Goal: Check status

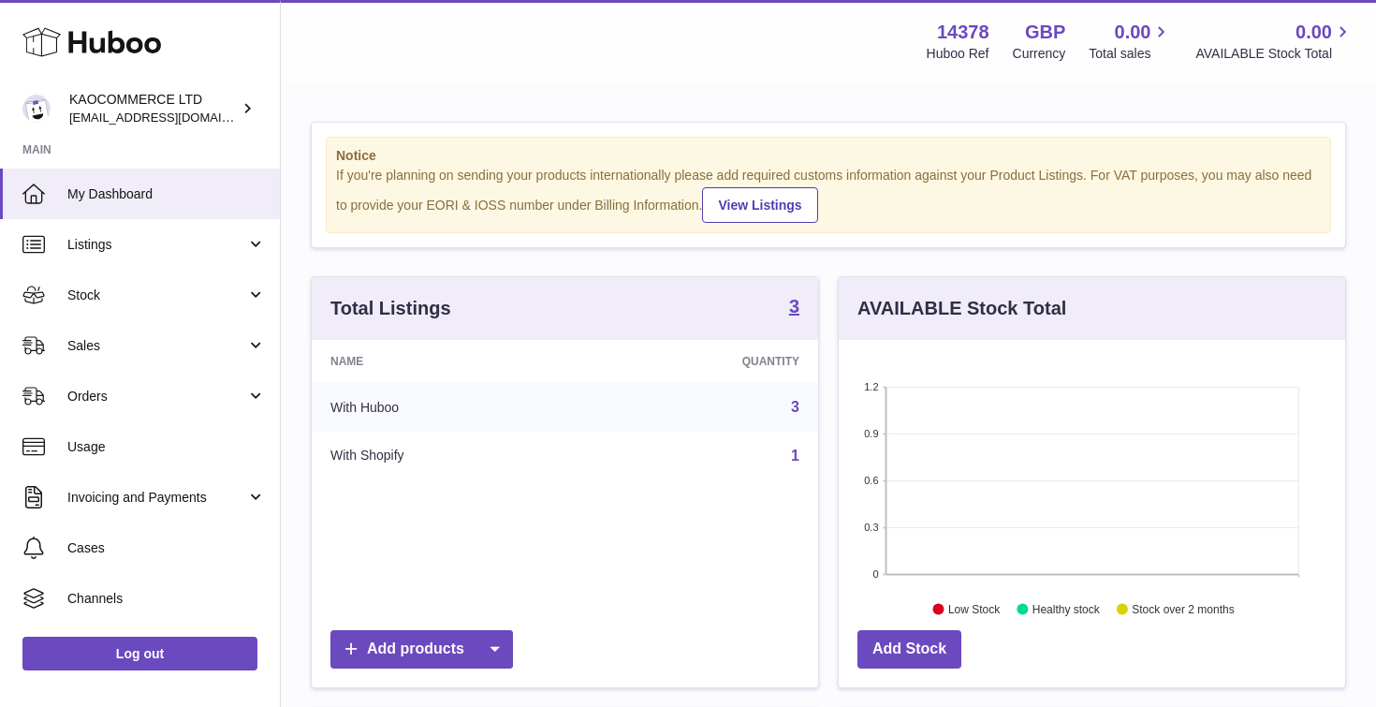
scroll to position [292, 506]
click at [740, 105] on div "Notice If you're planning on sending your products internationally please add r…" at bounding box center [828, 601] width 1095 height 1035
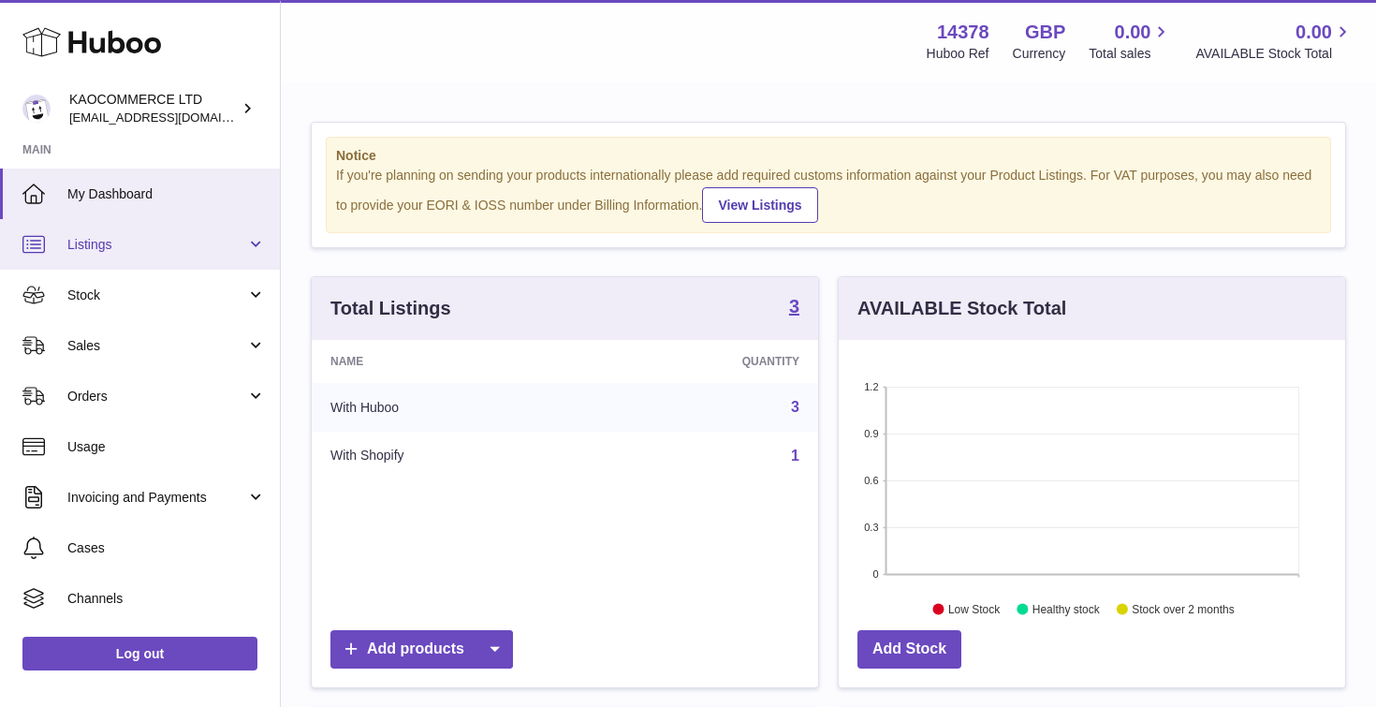
click at [247, 237] on link "Listings" at bounding box center [140, 244] width 280 height 51
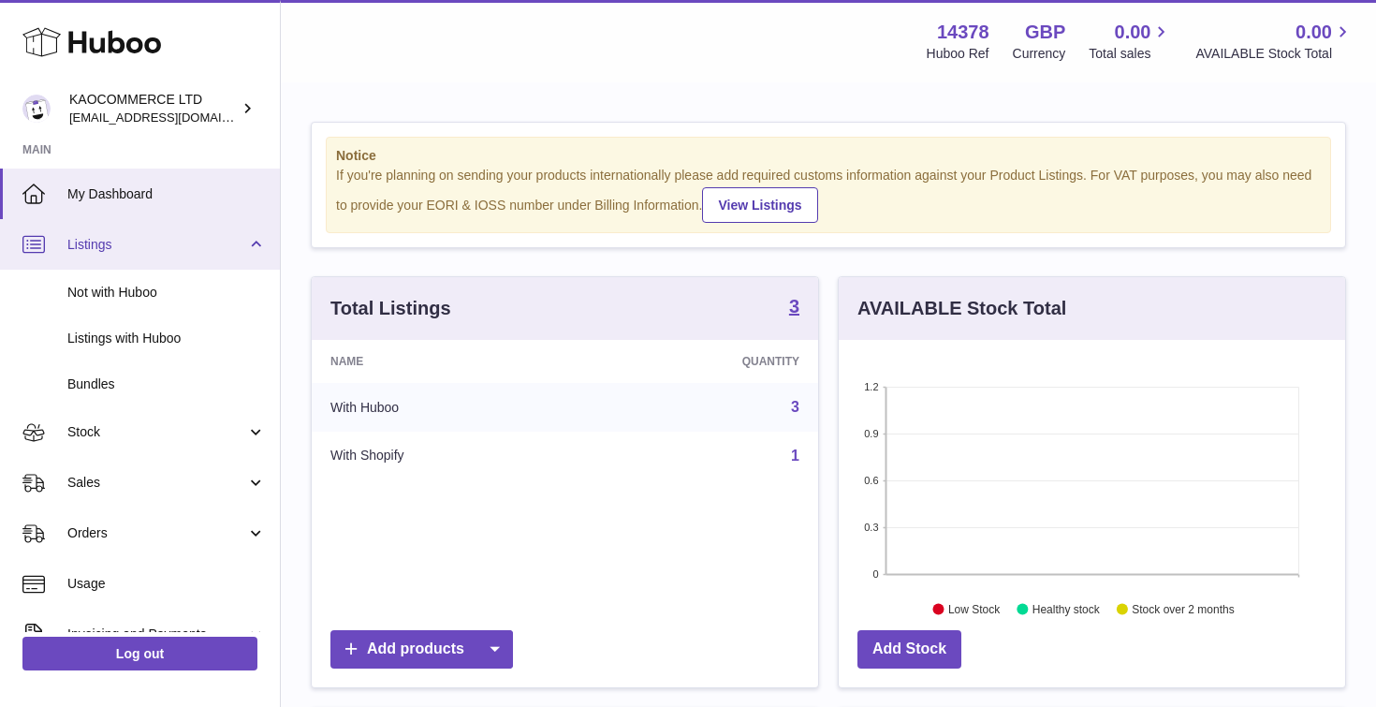
click at [248, 239] on link "Listings" at bounding box center [140, 244] width 280 height 51
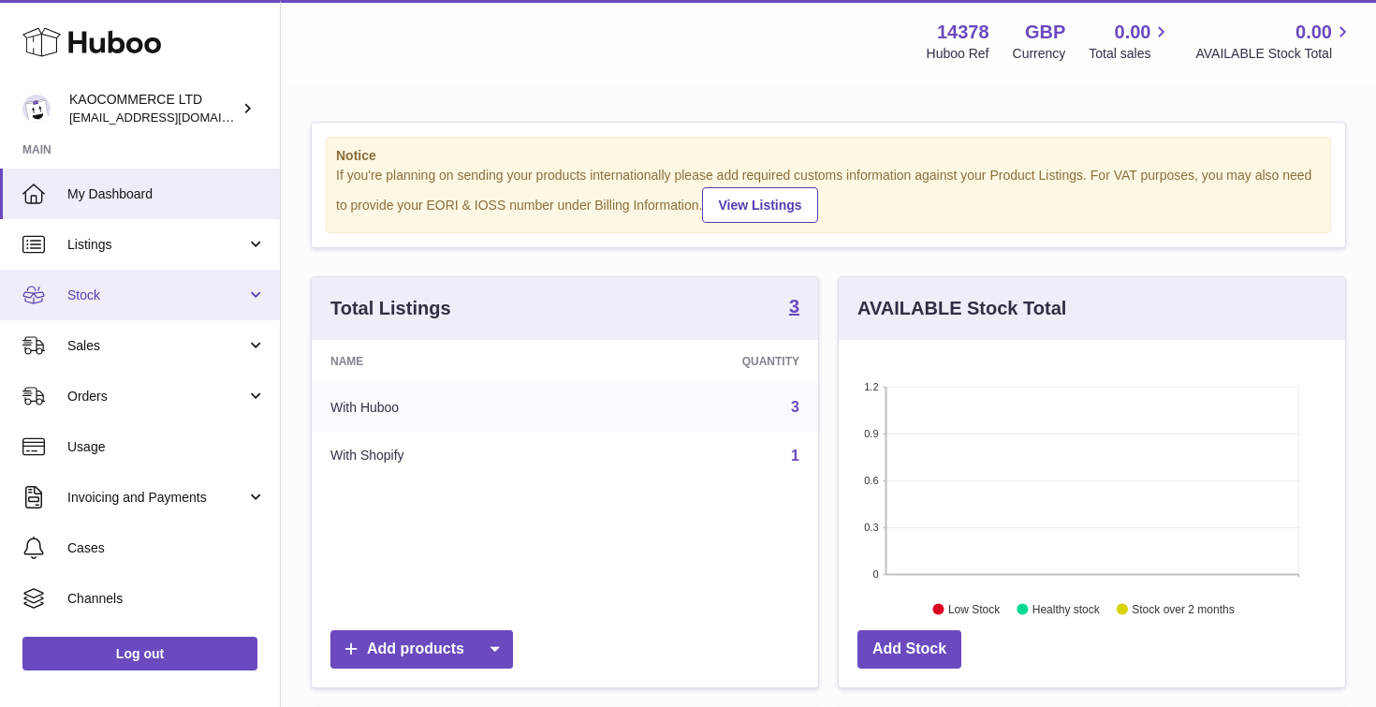
click at [253, 301] on link "Stock" at bounding box center [140, 295] width 280 height 51
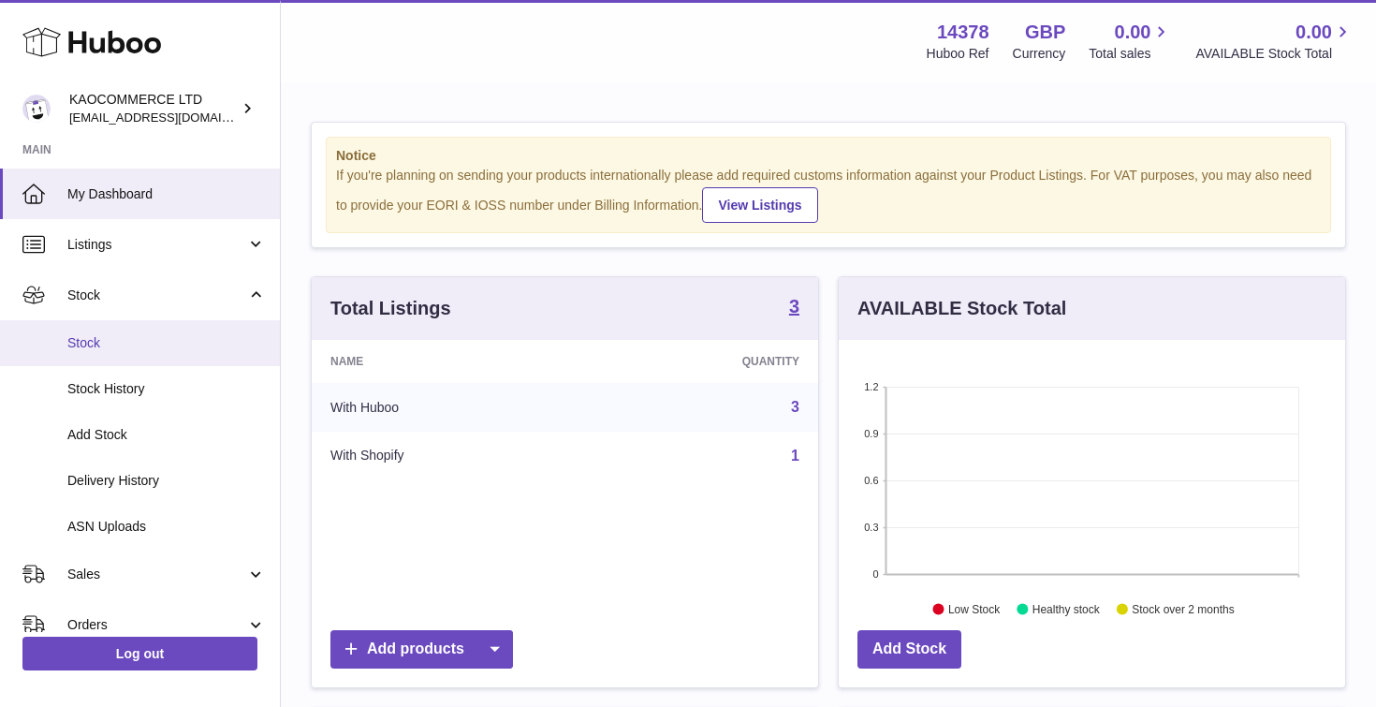
click at [94, 336] on span "Stock" at bounding box center [166, 343] width 198 height 18
